Goal: Find specific fact: Find specific fact

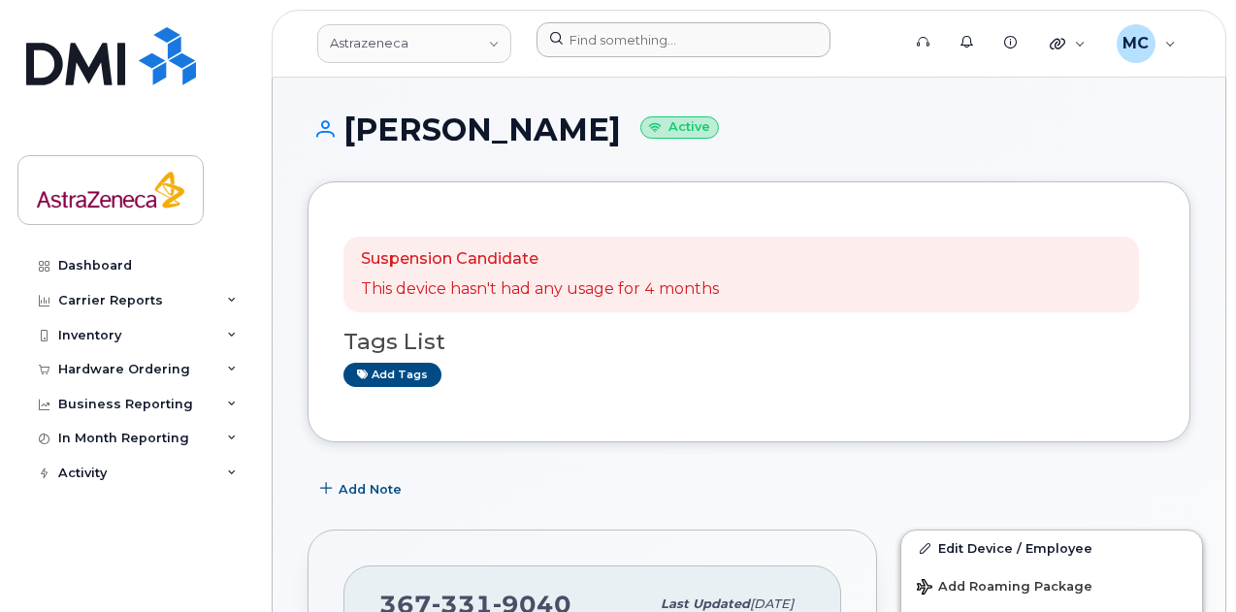
scroll to position [291, 0]
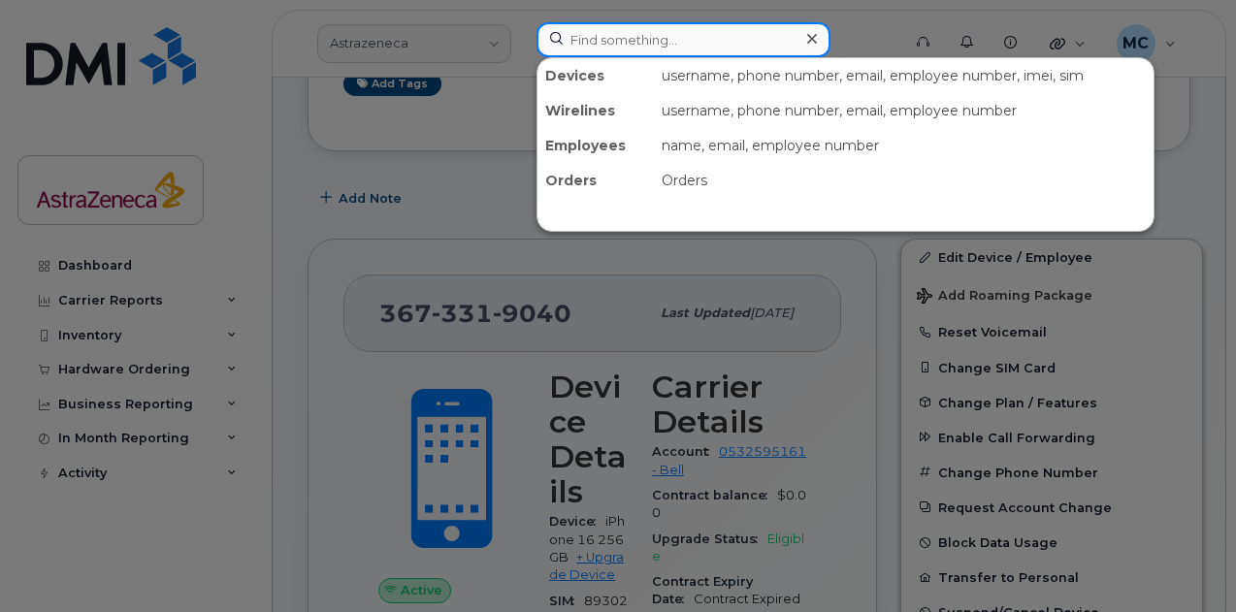
click at [660, 31] on input at bounding box center [683, 39] width 294 height 35
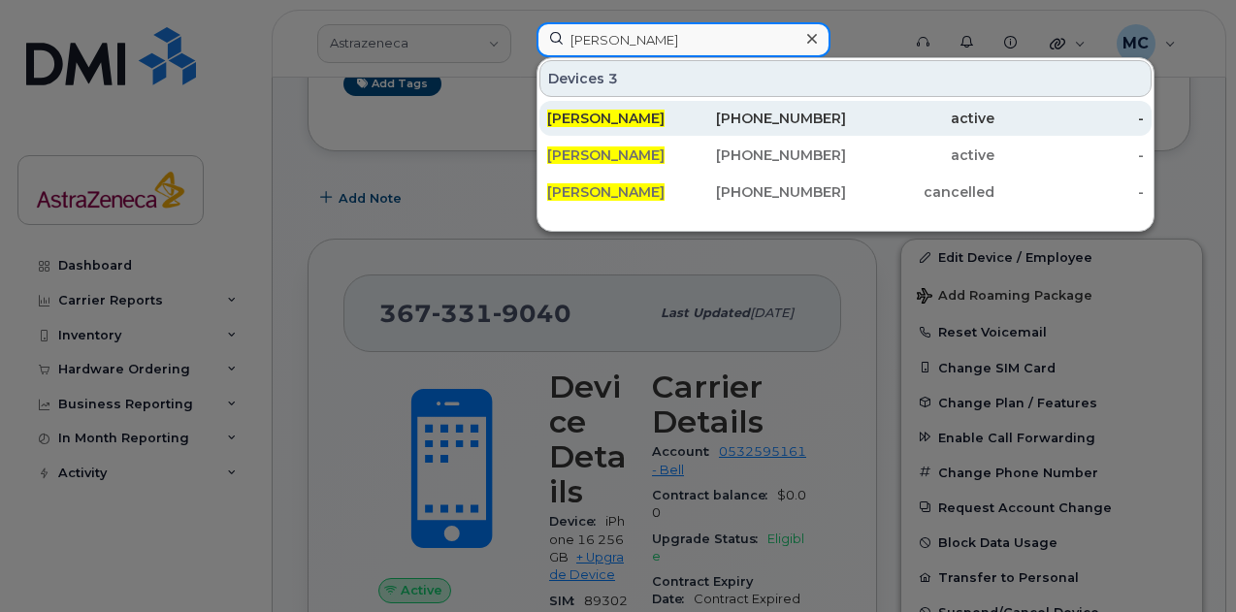
type input "[PERSON_NAME]"
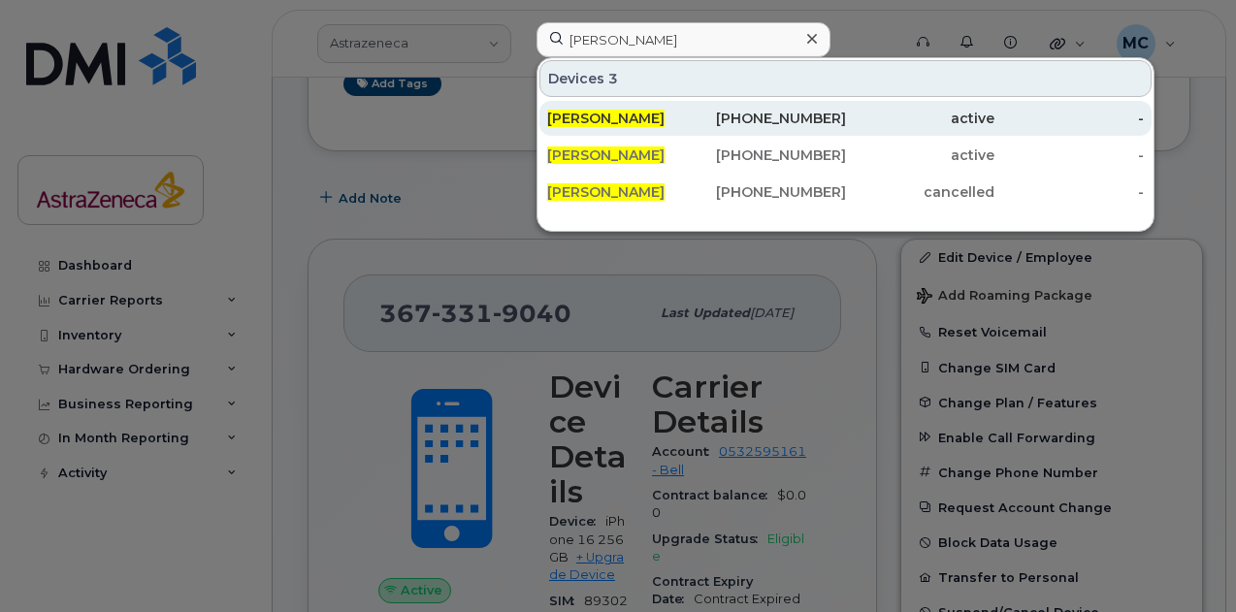
click at [625, 114] on span "[PERSON_NAME]" at bounding box center [605, 118] width 117 height 17
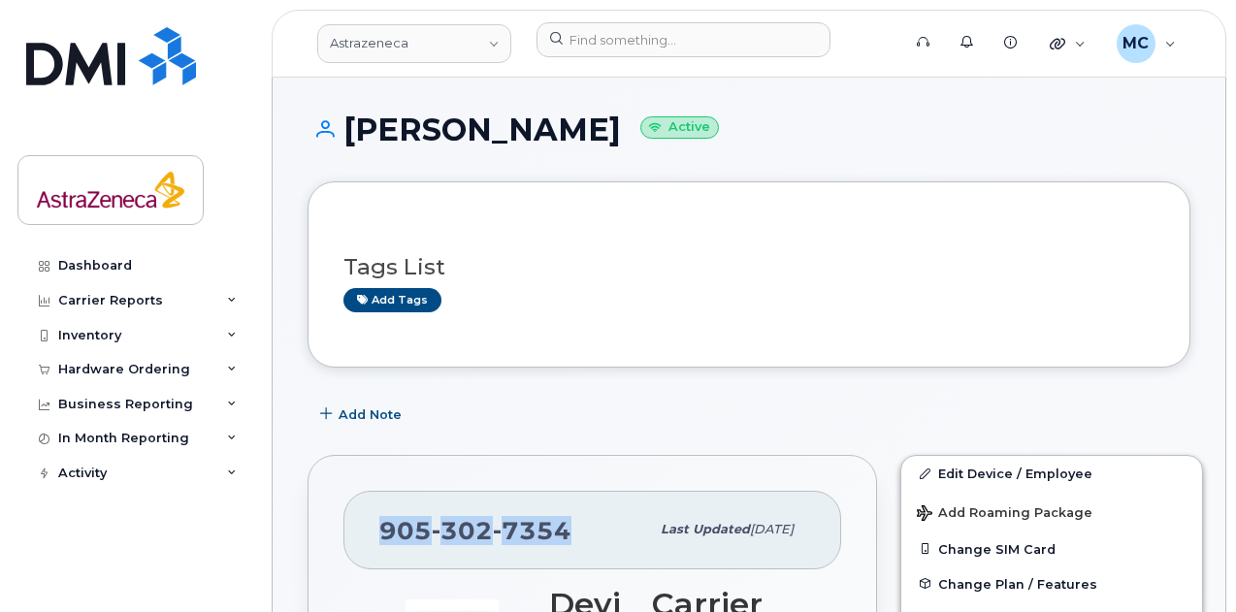
drag, startPoint x: 568, startPoint y: 533, endPoint x: 329, endPoint y: 533, distance: 239.6
copy span "[PHONE_NUMBER]"
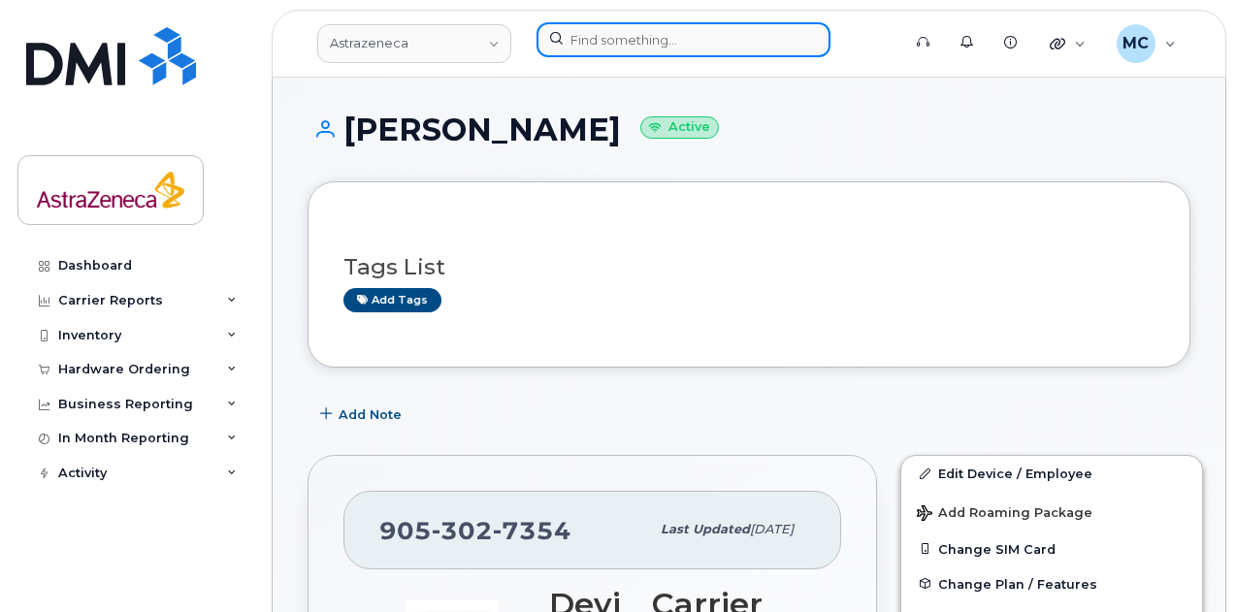
click at [665, 48] on input at bounding box center [683, 39] width 294 height 35
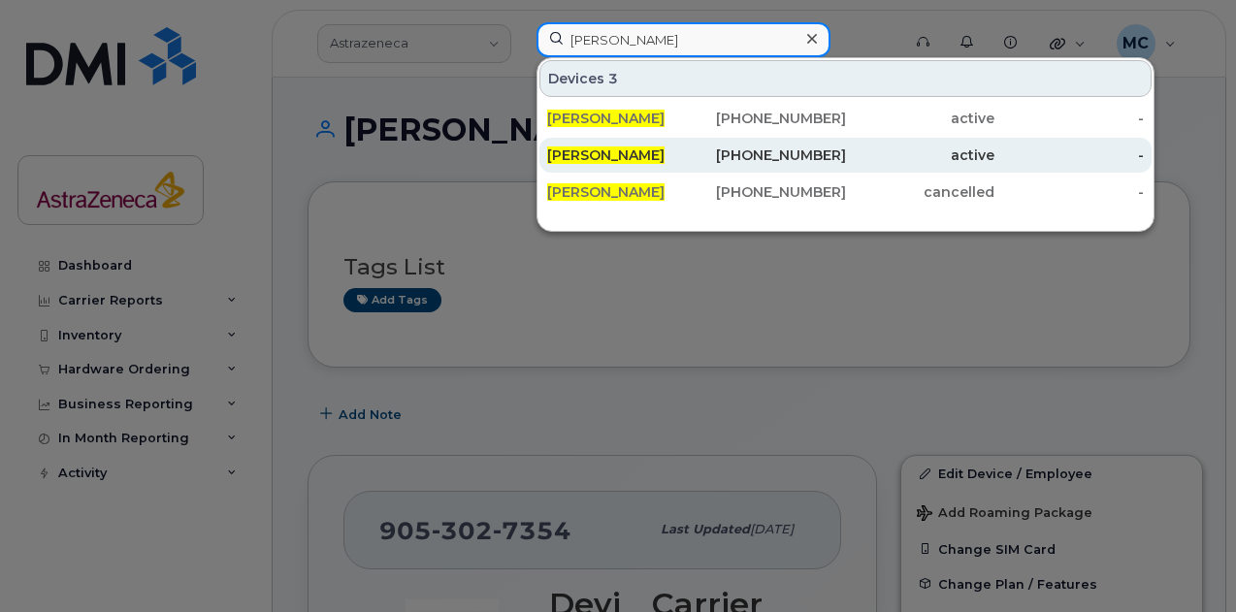
type input "[PERSON_NAME]"
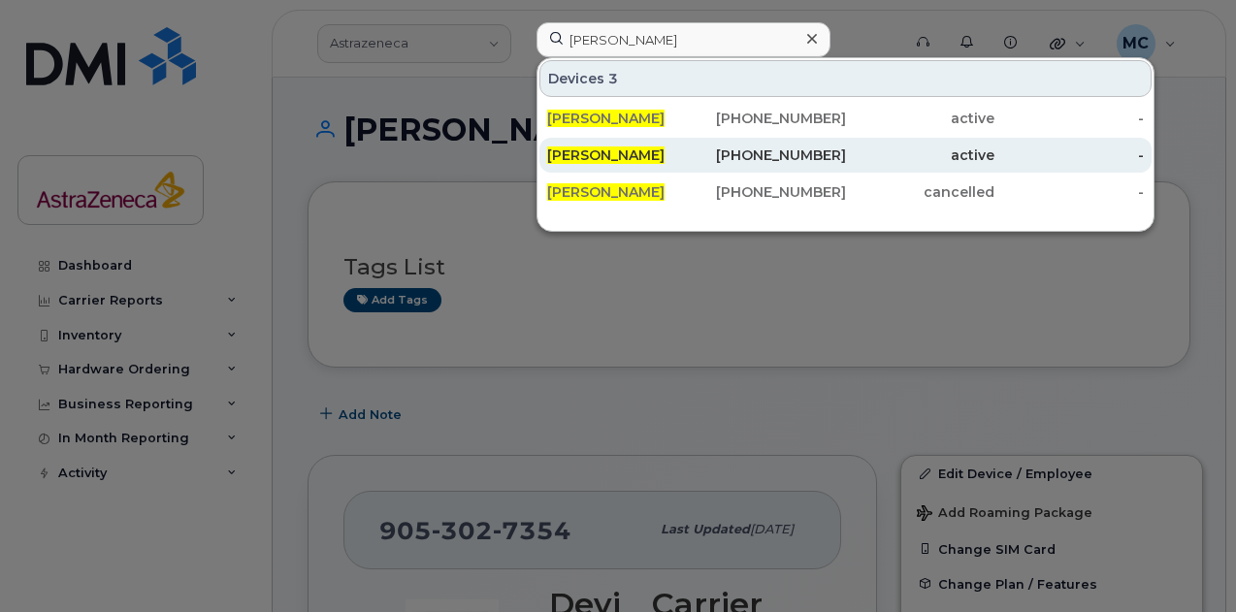
click at [682, 147] on div "[PERSON_NAME]" at bounding box center [621, 154] width 149 height 19
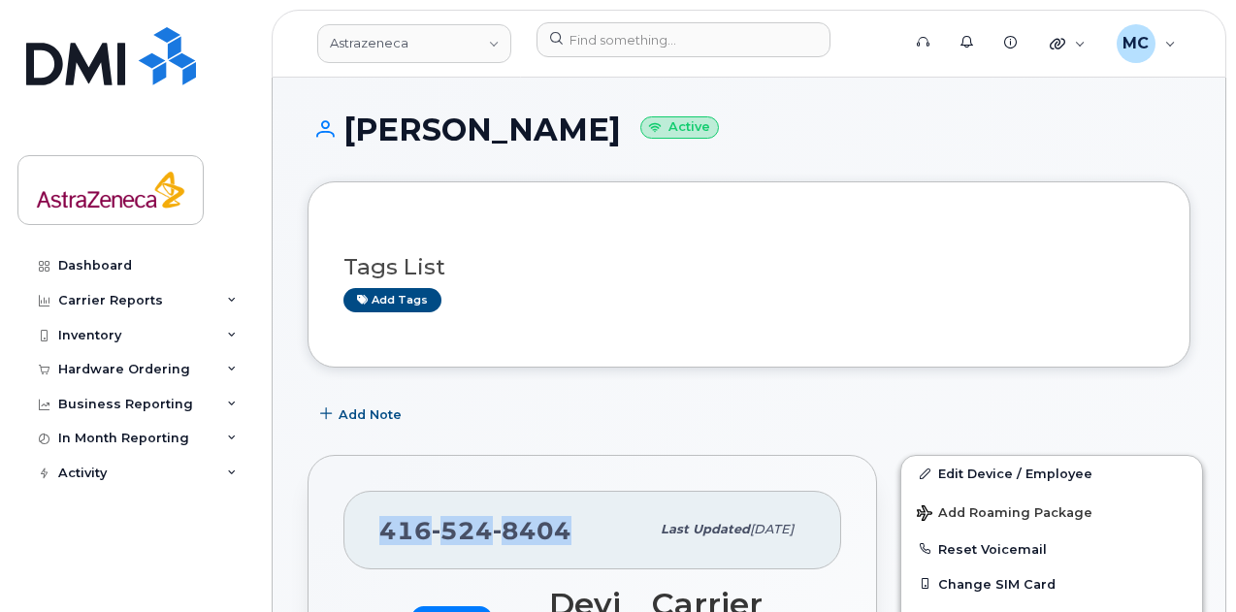
drag, startPoint x: 539, startPoint y: 516, endPoint x: 368, endPoint y: 508, distance: 171.9
click at [368, 508] on div "416 524 8404 Last updated Sep 17, 2025" at bounding box center [592, 530] width 498 height 78
copy span "416 524 8404"
